Goal: Task Accomplishment & Management: Use online tool/utility

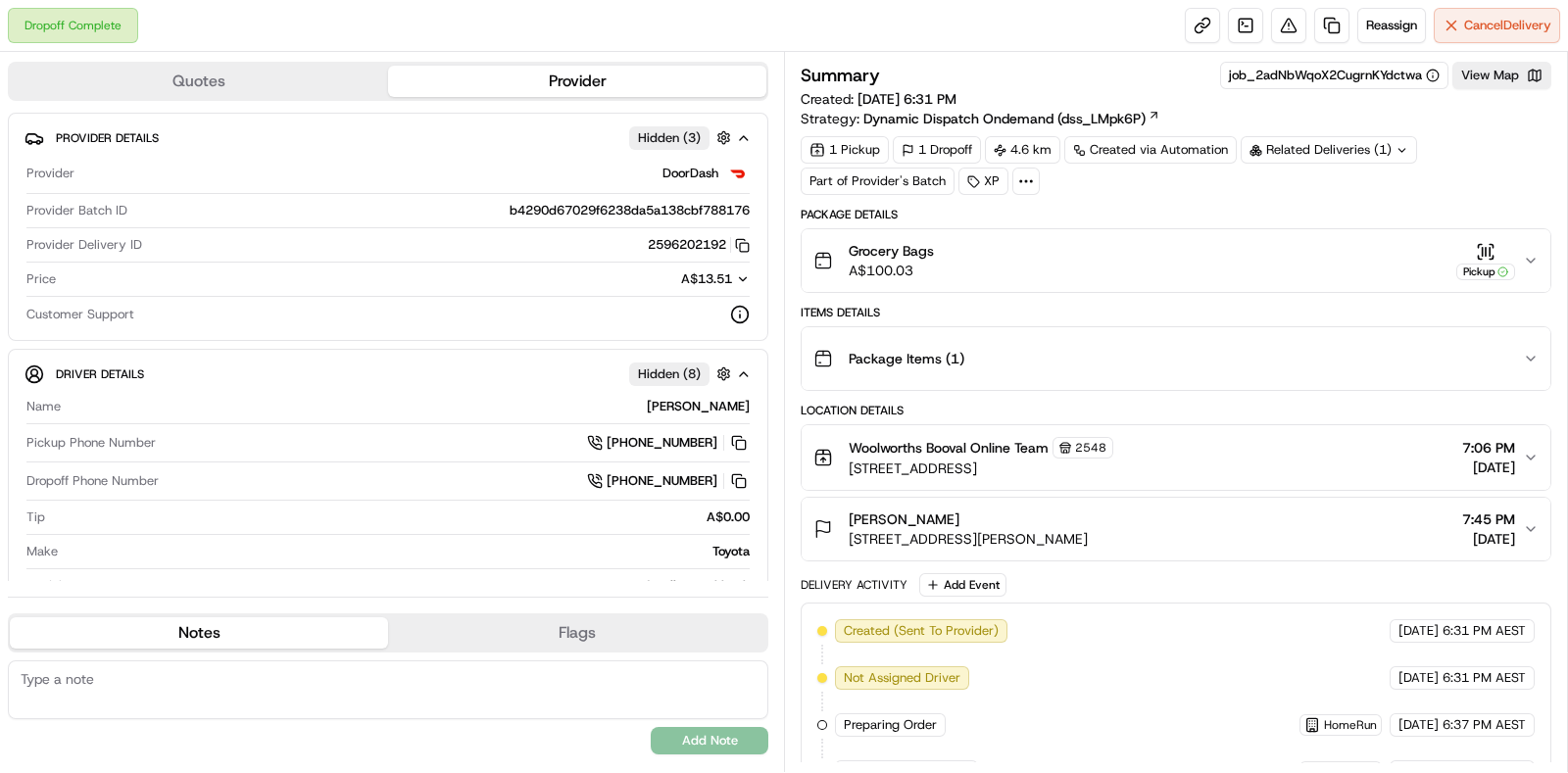
click at [1515, 370] on div "Package Items ( 1 )" at bounding box center [1169, 359] width 710 height 39
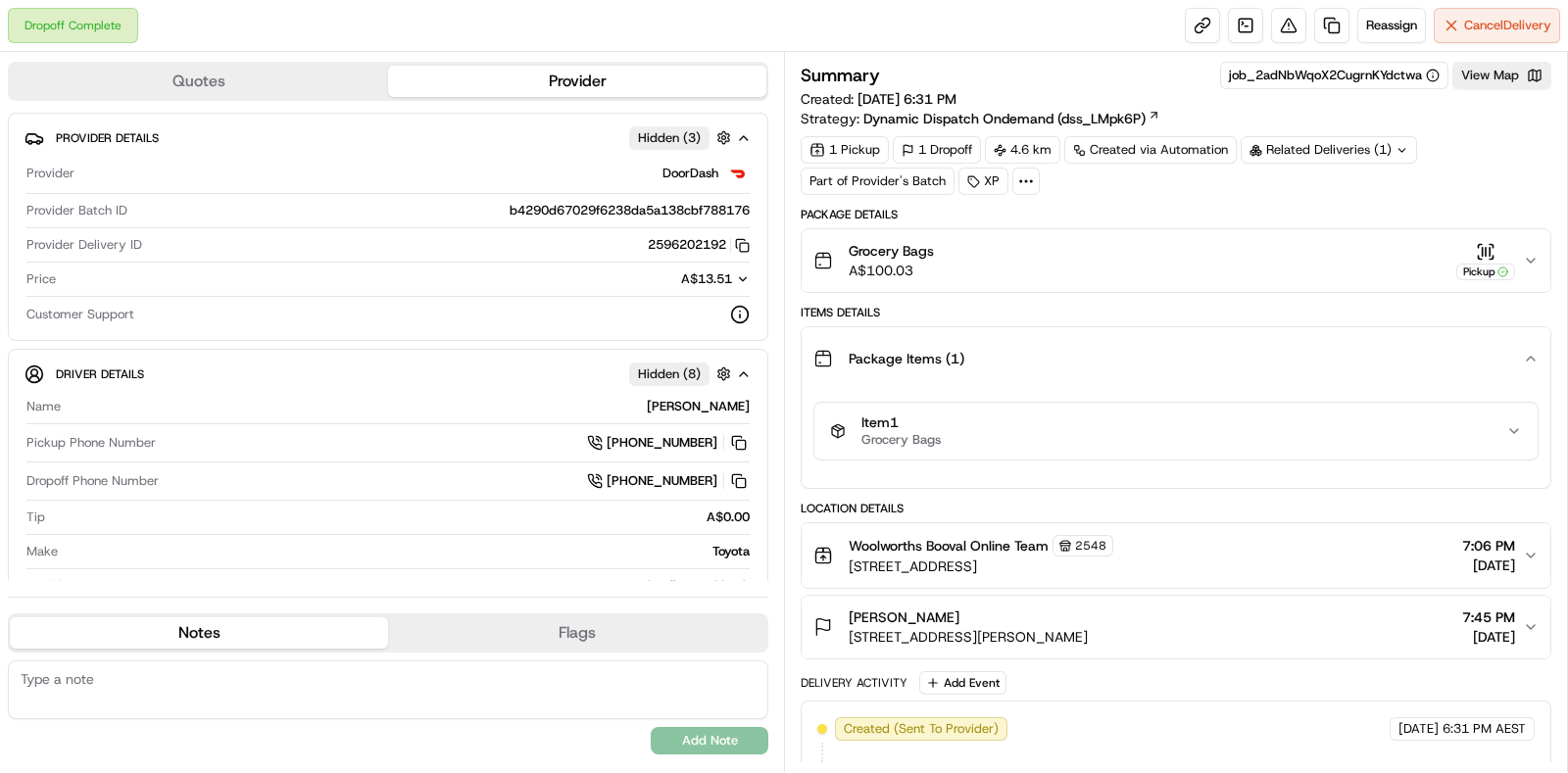
click at [1494, 460] on div "Item 1 Grocery Bags" at bounding box center [1176, 431] width 748 height 82
click at [1492, 434] on div "Item 1 Grocery Bags" at bounding box center [1169, 431] width 677 height 34
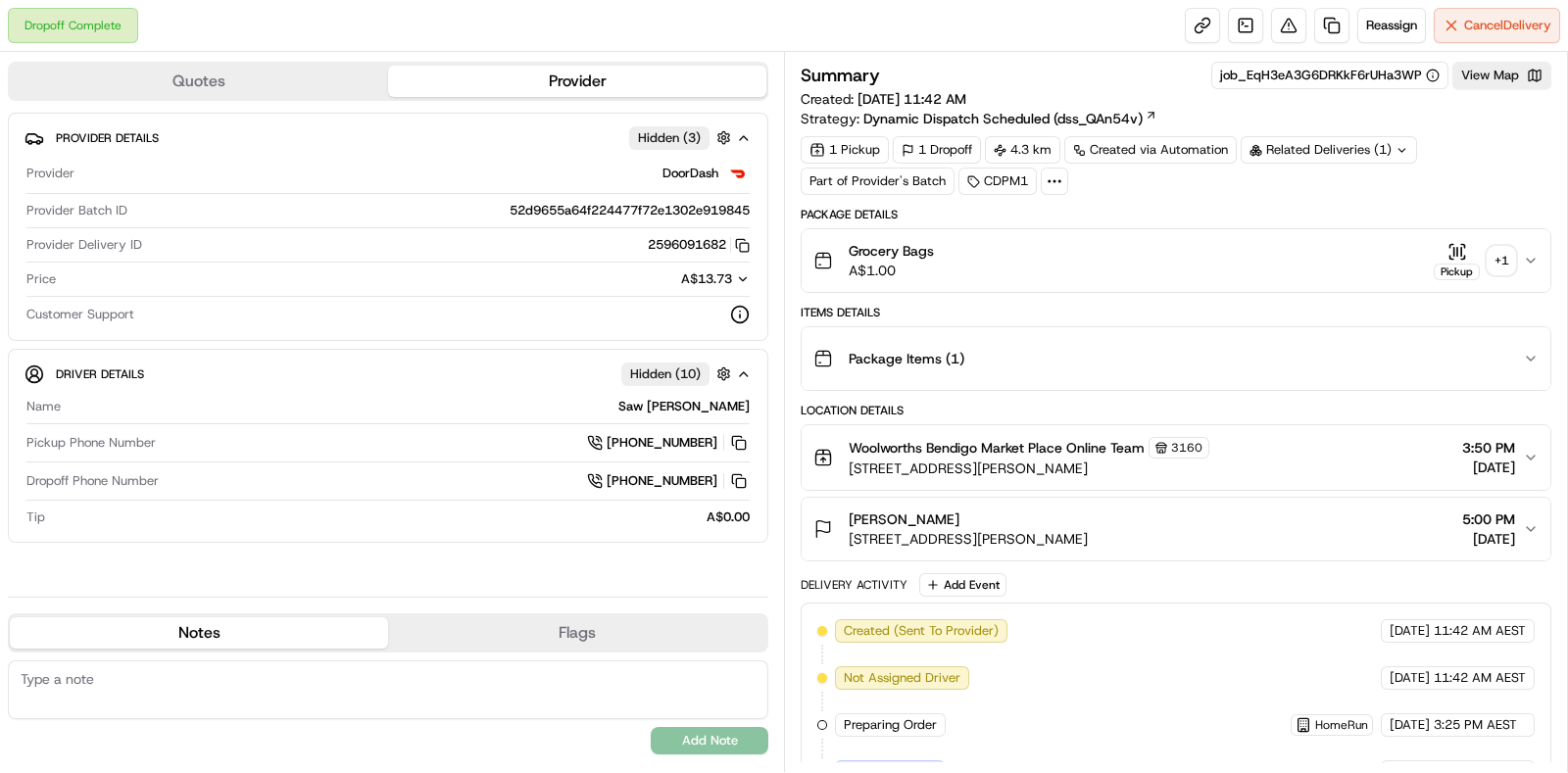
click at [1512, 261] on div "+ 1" at bounding box center [1502, 260] width 28 height 28
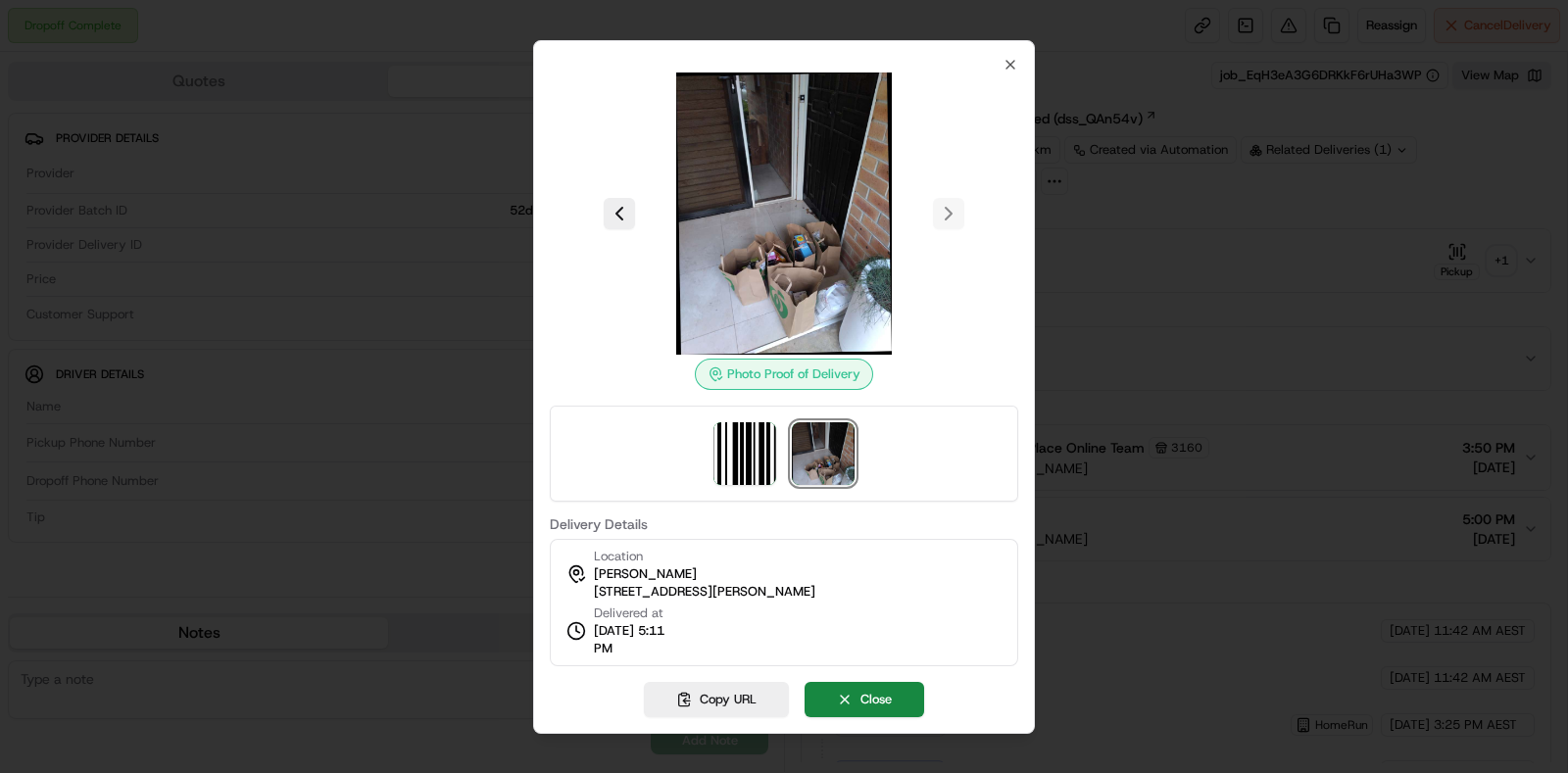
click at [1316, 312] on div at bounding box center [784, 386] width 1568 height 773
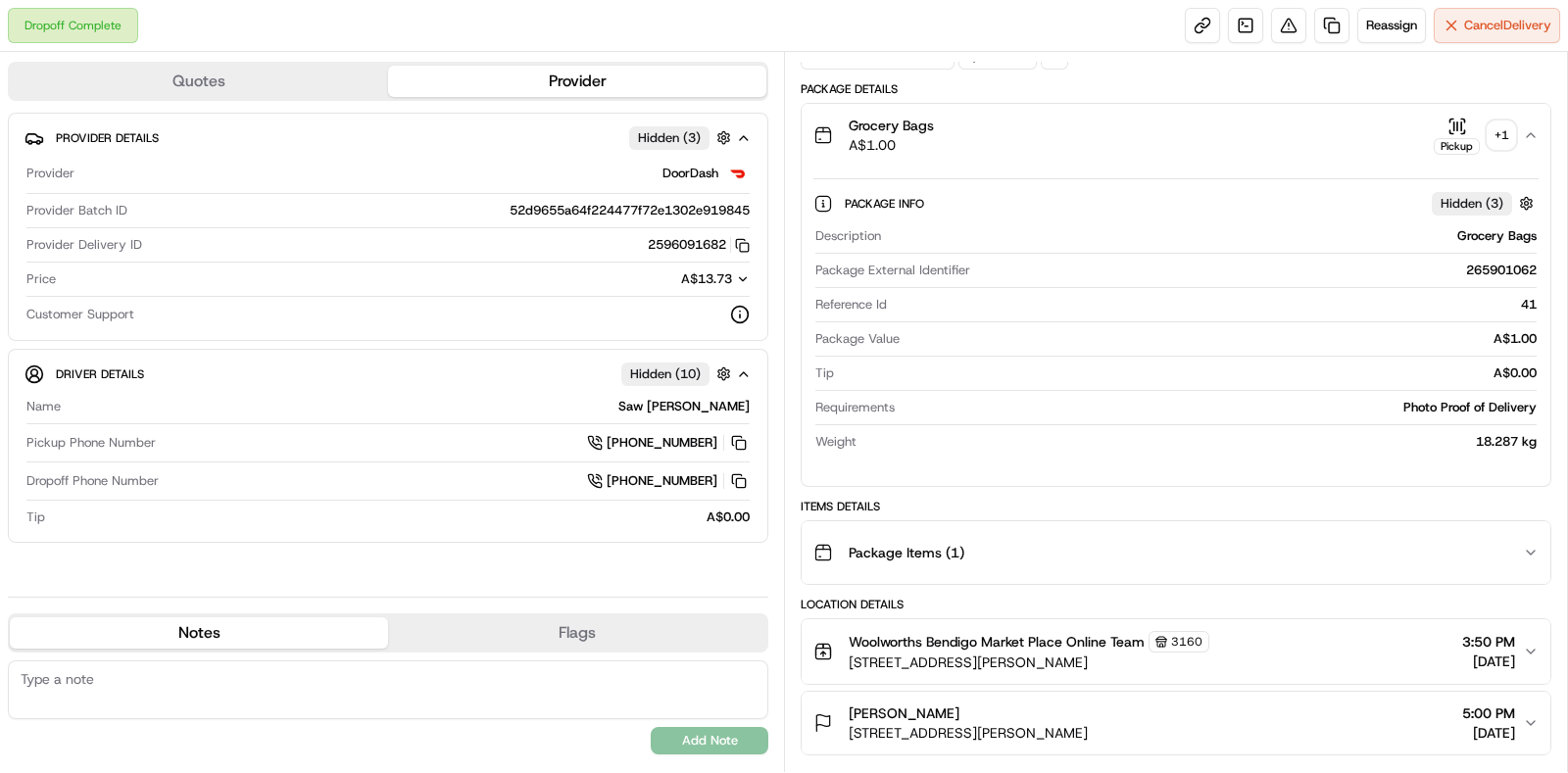
scroll to position [244, 0]
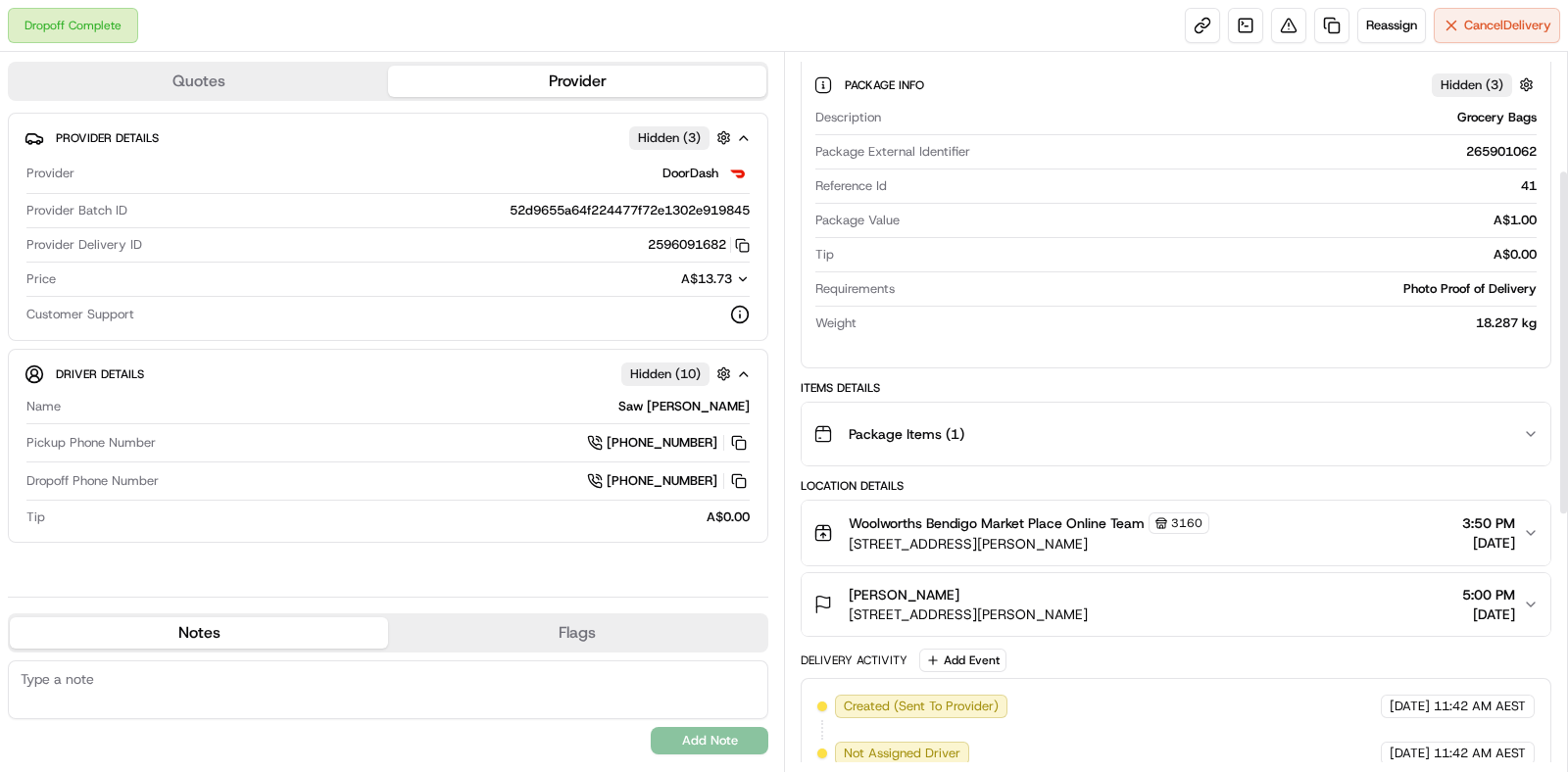
click at [1359, 403] on button "Package Items ( 1 )" at bounding box center [1176, 435] width 748 height 63
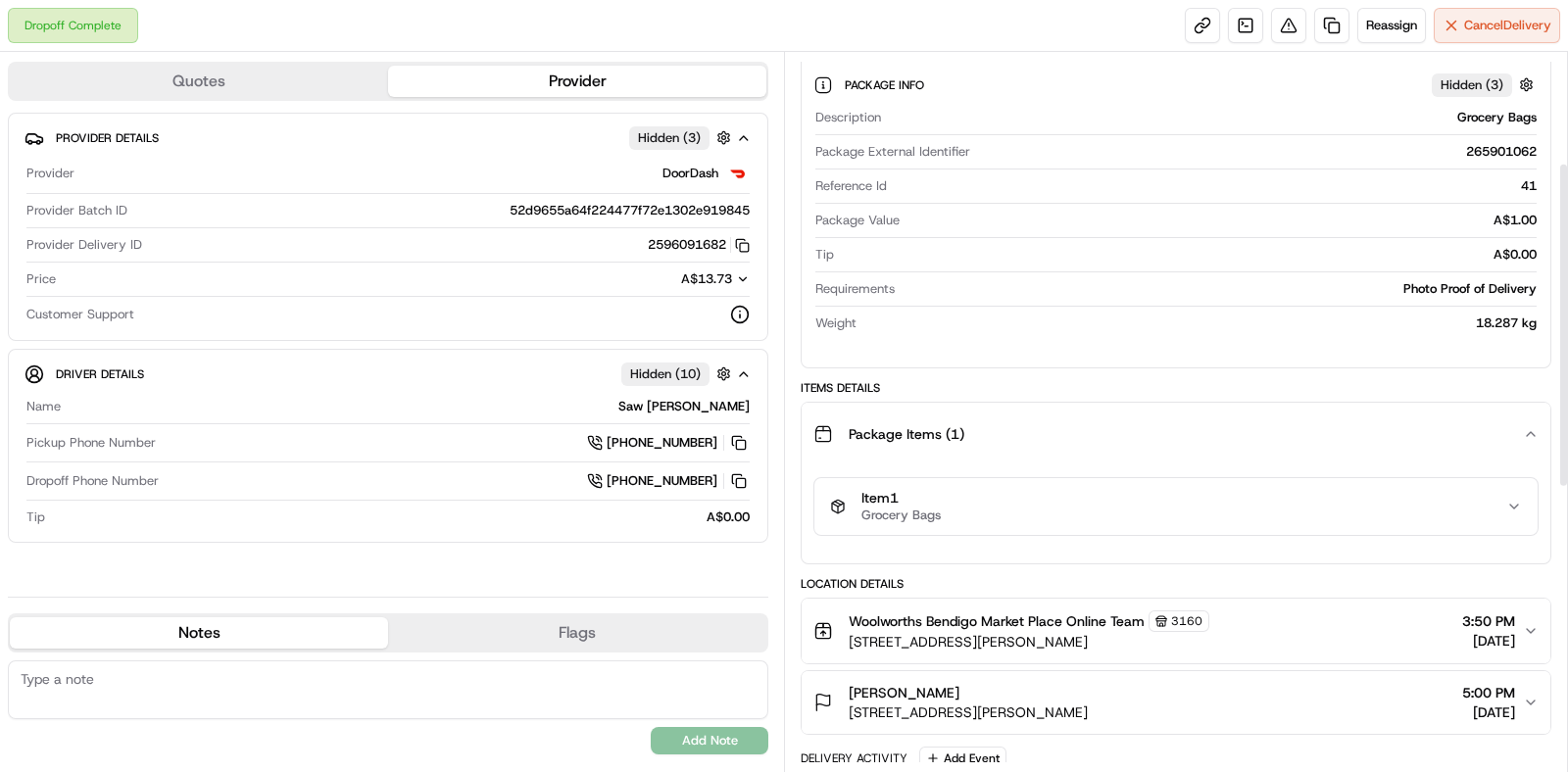
click at [1339, 498] on div "Item 1 Grocery Bags" at bounding box center [1169, 507] width 677 height 34
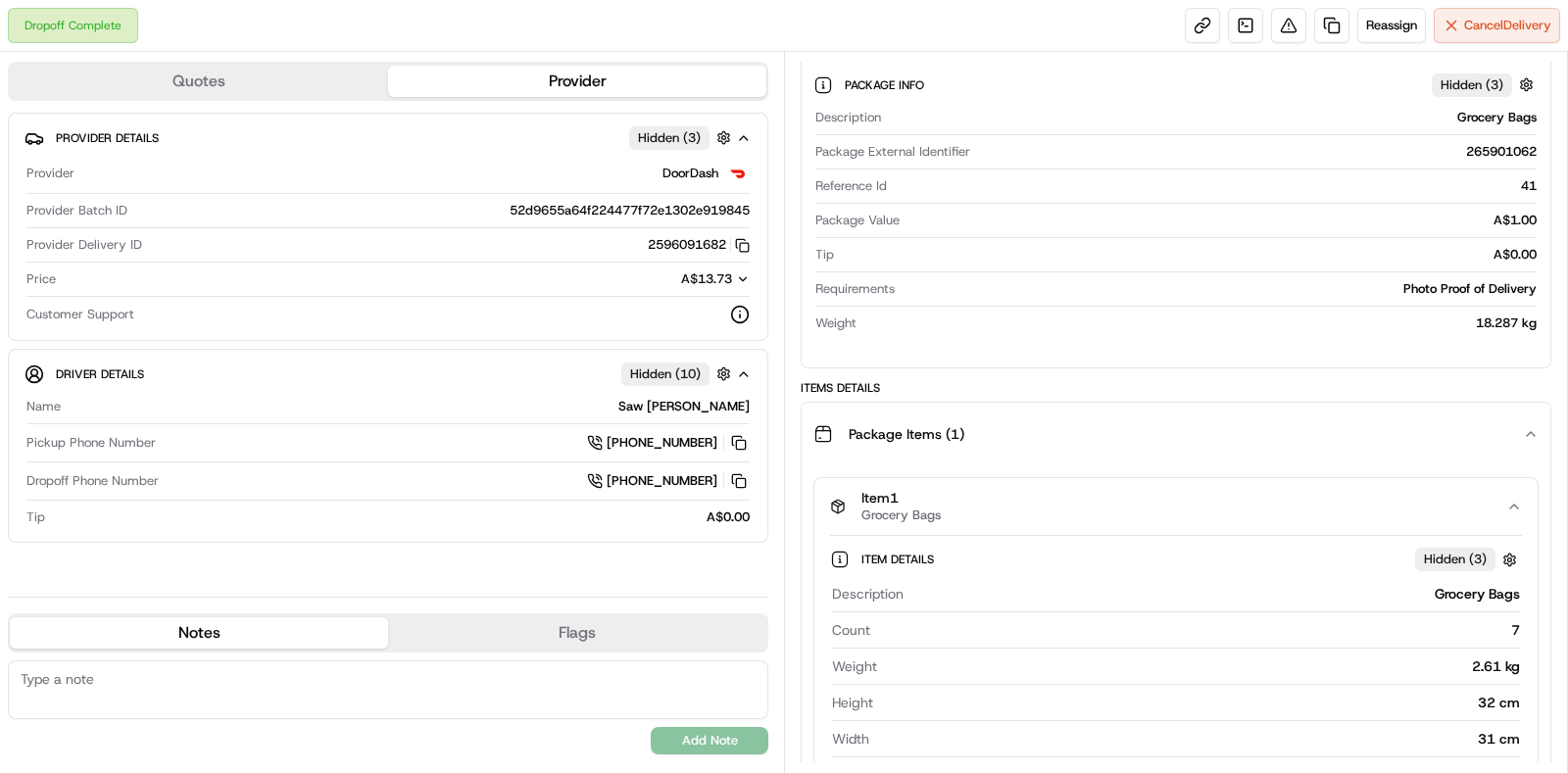
scroll to position [368, 0]
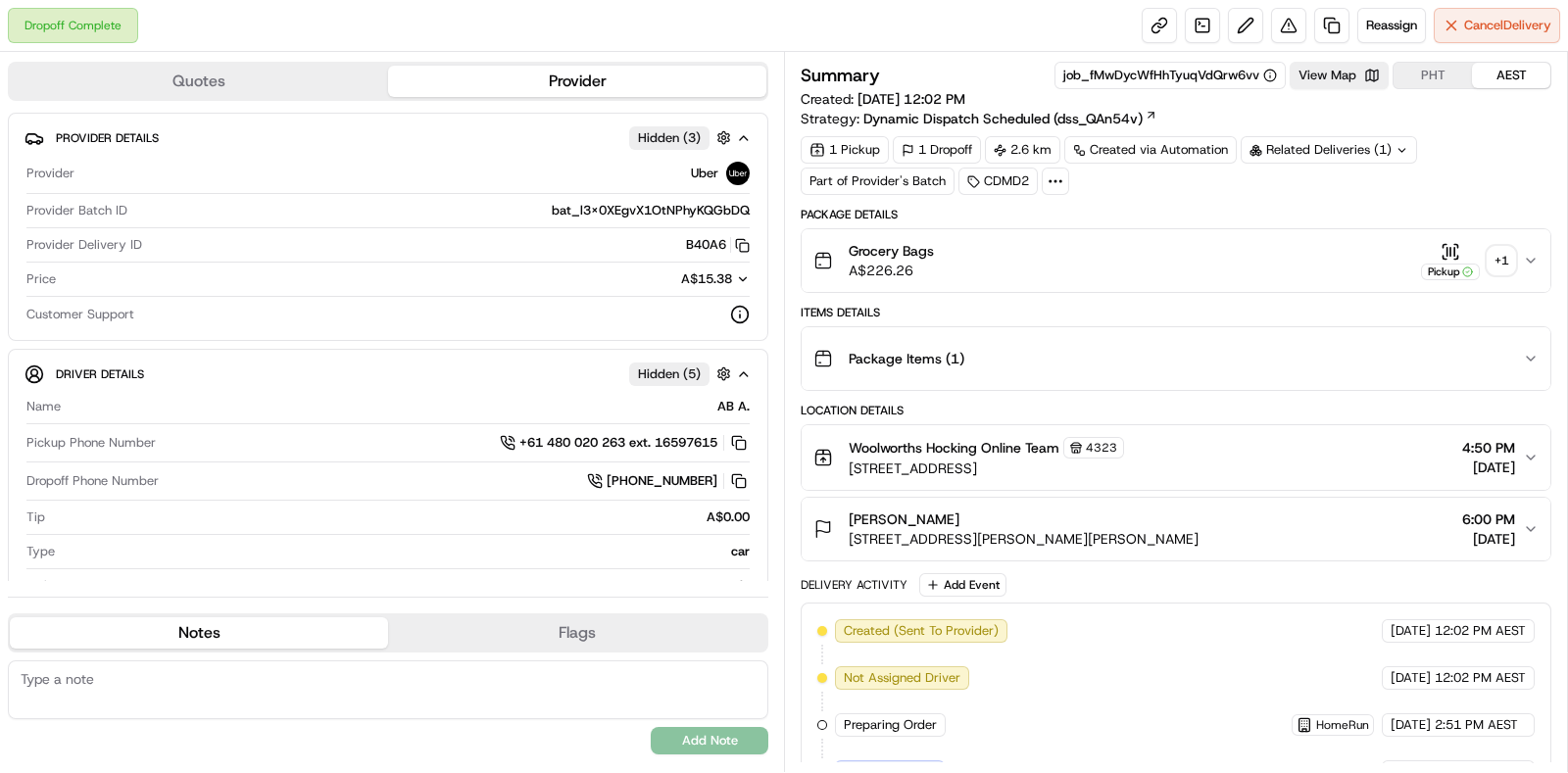
click at [1503, 266] on div "+ 1" at bounding box center [1502, 260] width 28 height 28
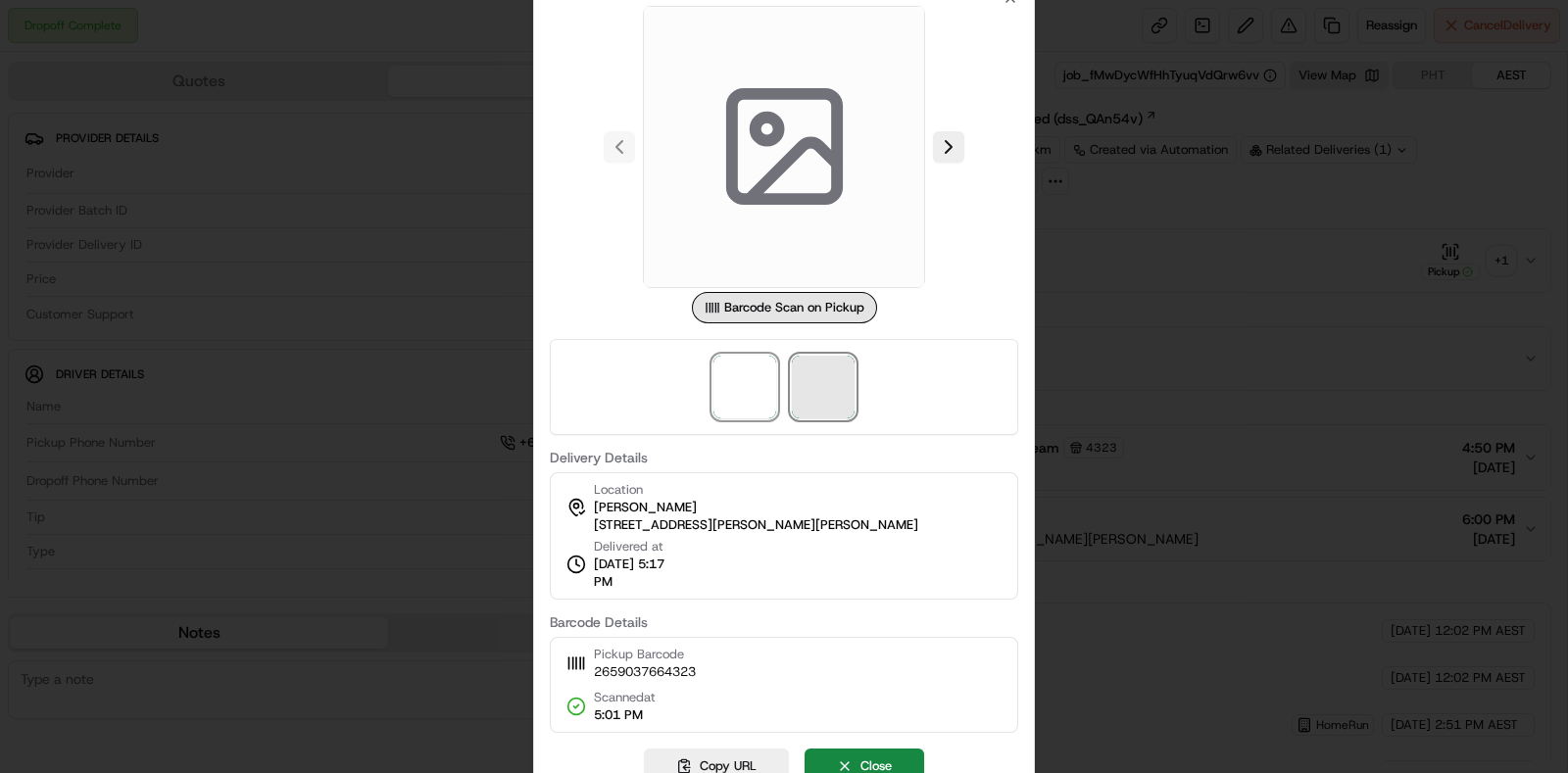
click at [802, 384] on span at bounding box center [823, 387] width 63 height 63
